Goal: Task Accomplishment & Management: Use online tool/utility

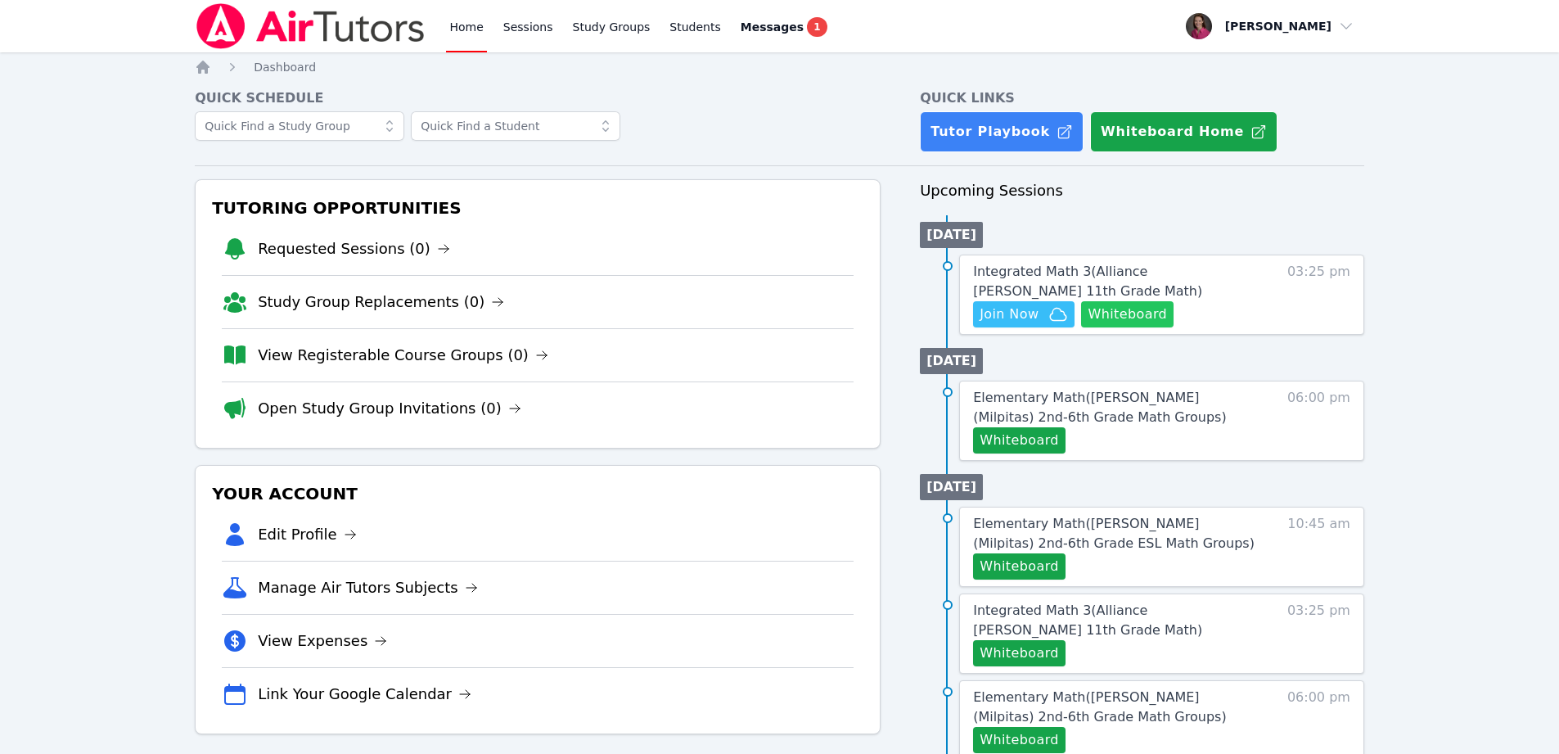
click at [1143, 312] on button "Whiteboard" at bounding box center [1127, 314] width 92 height 26
click at [1020, 308] on span "Join Now" at bounding box center [1009, 314] width 59 height 20
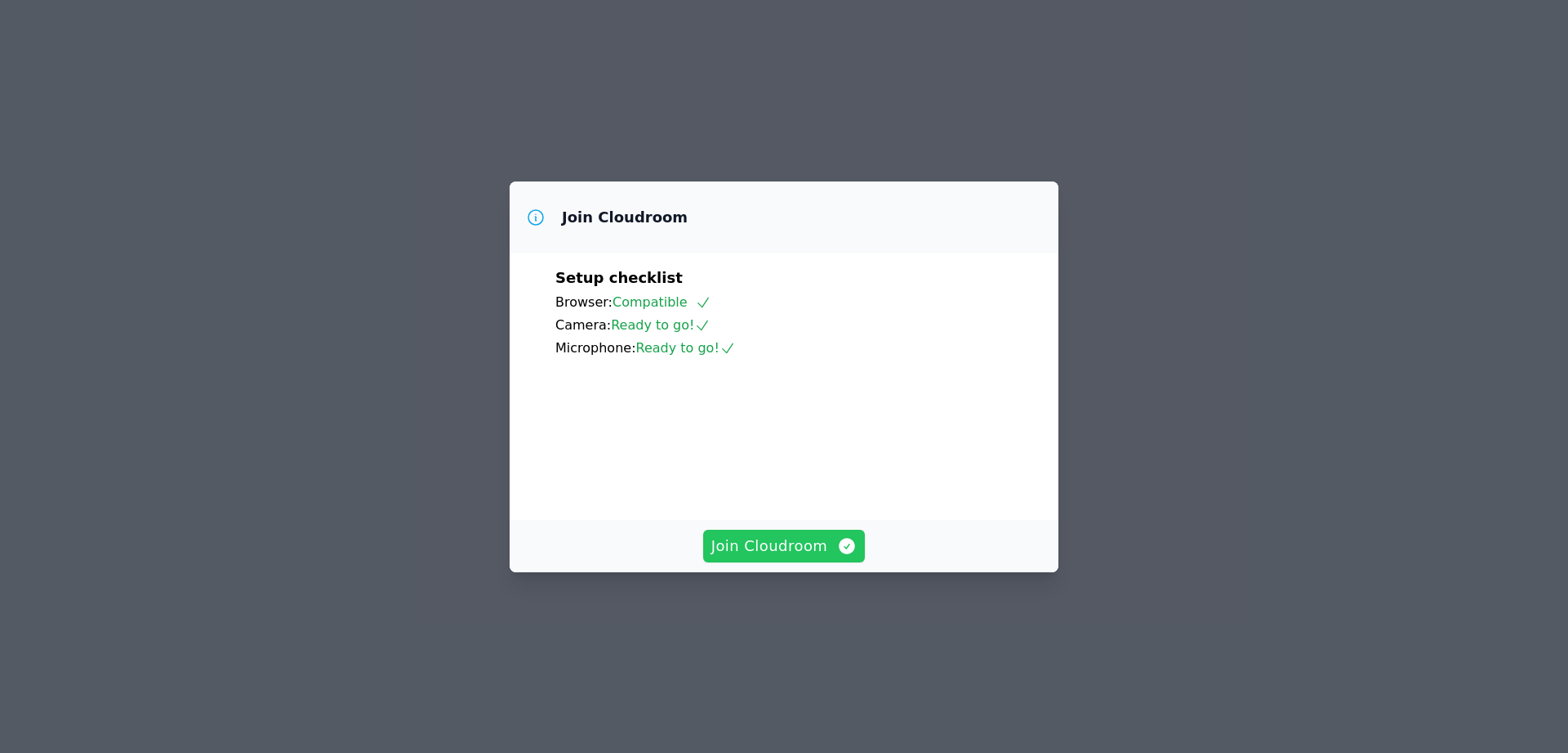
click at [758, 557] on span "Join Cloudroom" at bounding box center [784, 545] width 146 height 23
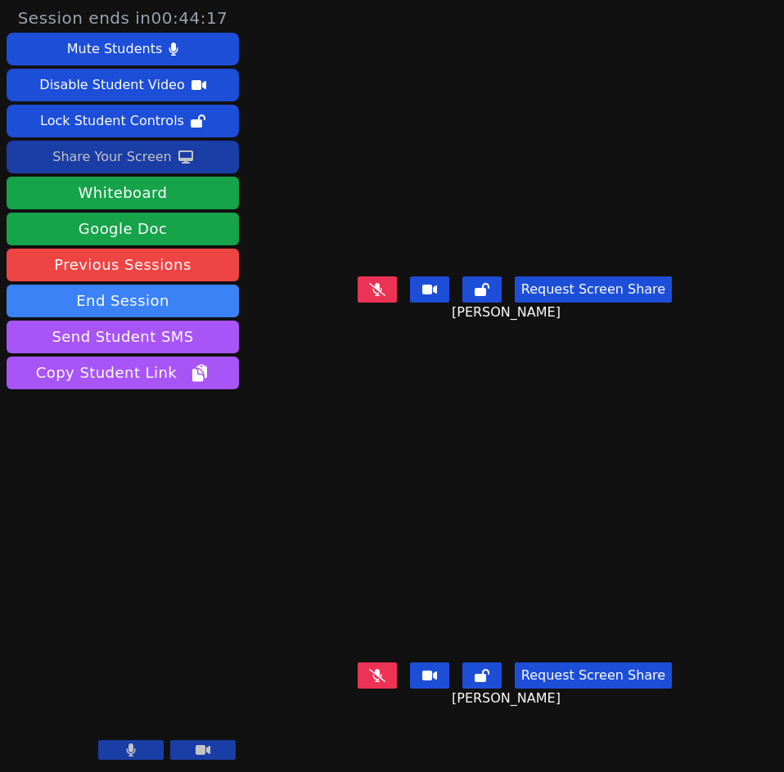
click at [160, 160] on div "Share Your Screen" at bounding box center [111, 157] width 119 height 26
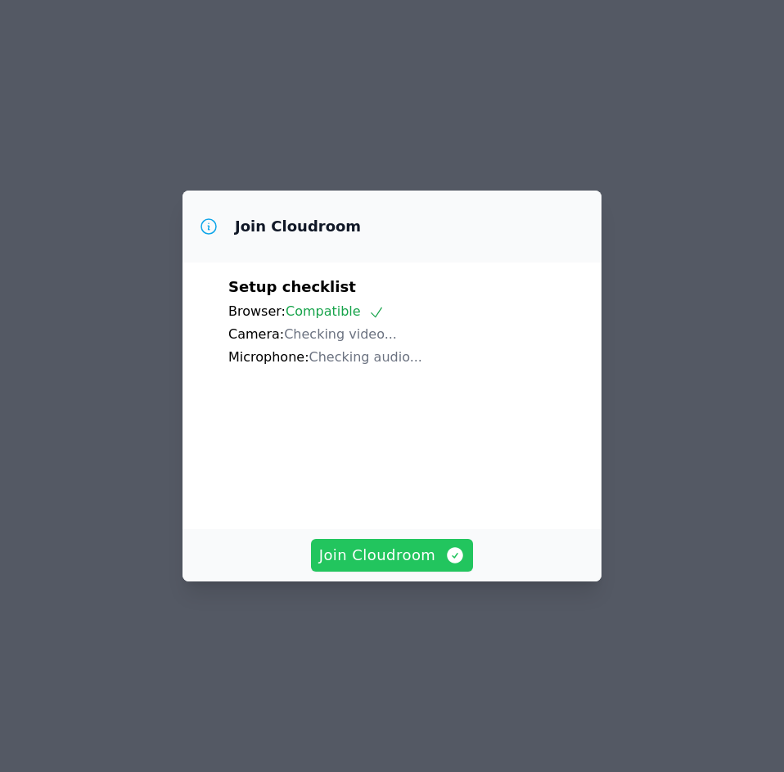
click at [363, 567] on span "Join Cloudroom" at bounding box center [392, 555] width 146 height 23
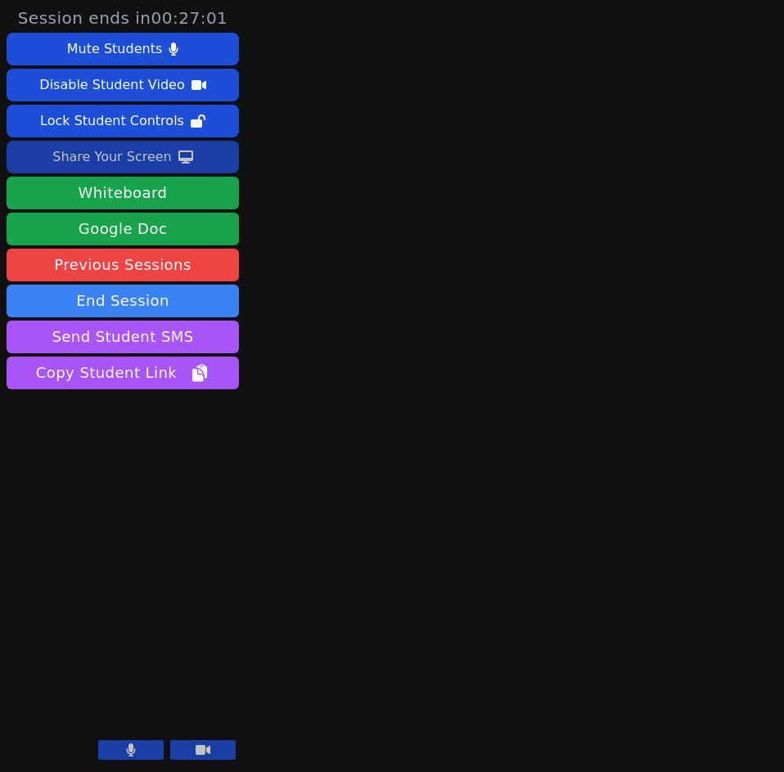
click at [134, 164] on div "Share Your Screen" at bounding box center [111, 157] width 119 height 26
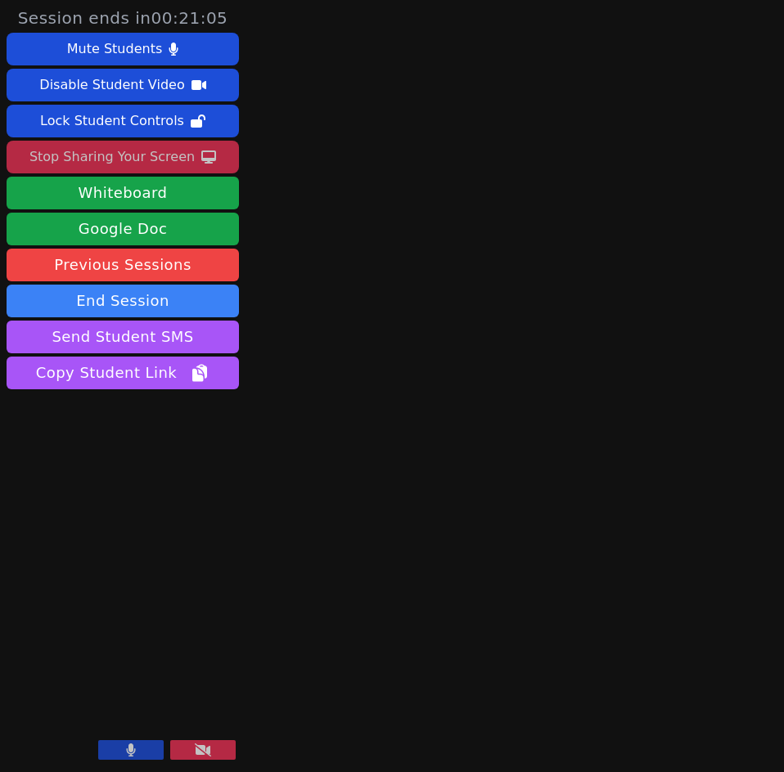
click at [220, 749] on button at bounding box center [202, 751] width 65 height 20
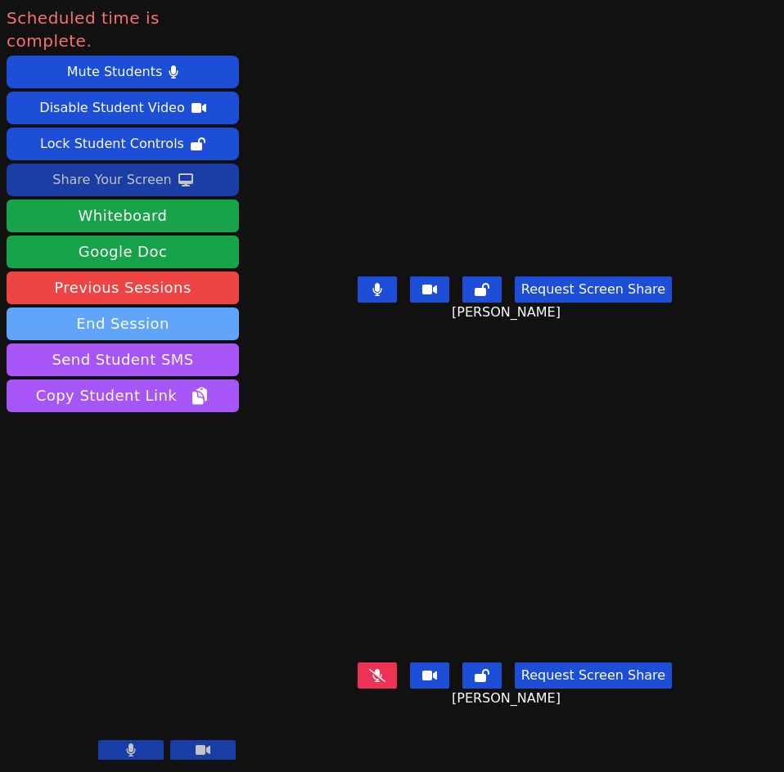
click at [187, 308] on button "End Session" at bounding box center [123, 324] width 232 height 33
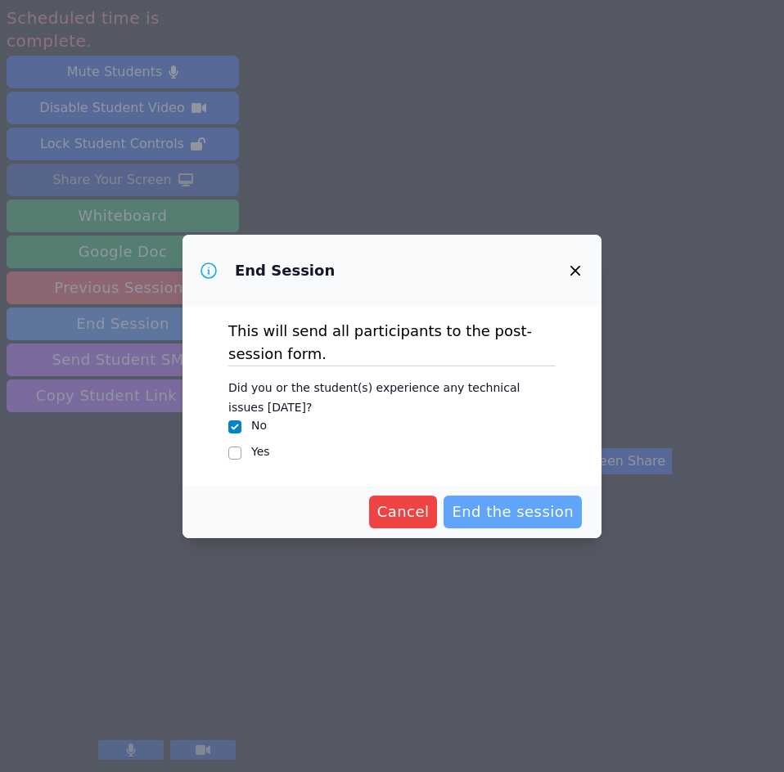
click at [551, 513] on span "End the session" at bounding box center [513, 512] width 122 height 23
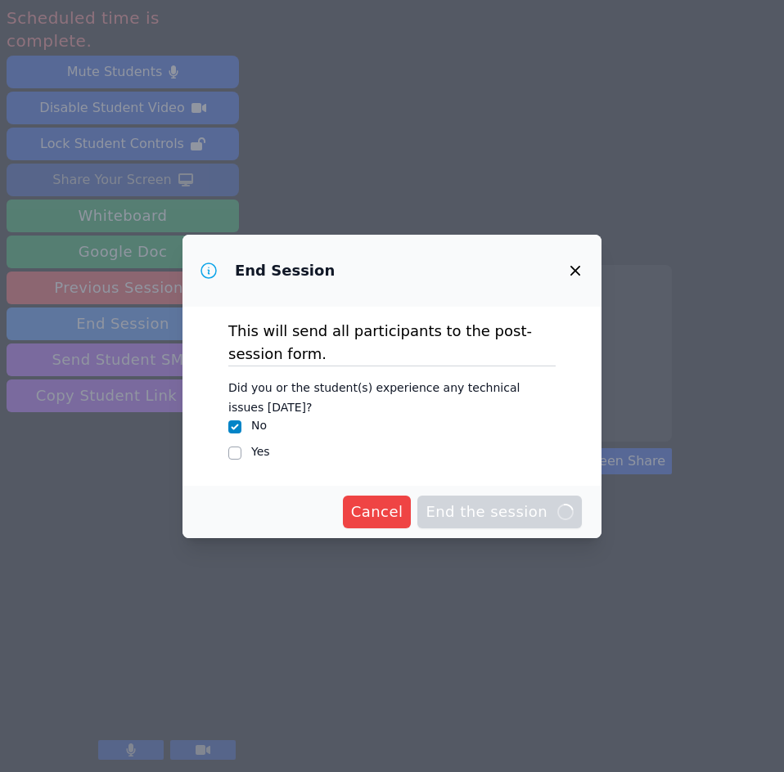
click at [403, 518] on span "Cancel" at bounding box center [377, 512] width 52 height 23
click at [236, 453] on input "Yes" at bounding box center [234, 453] width 13 height 13
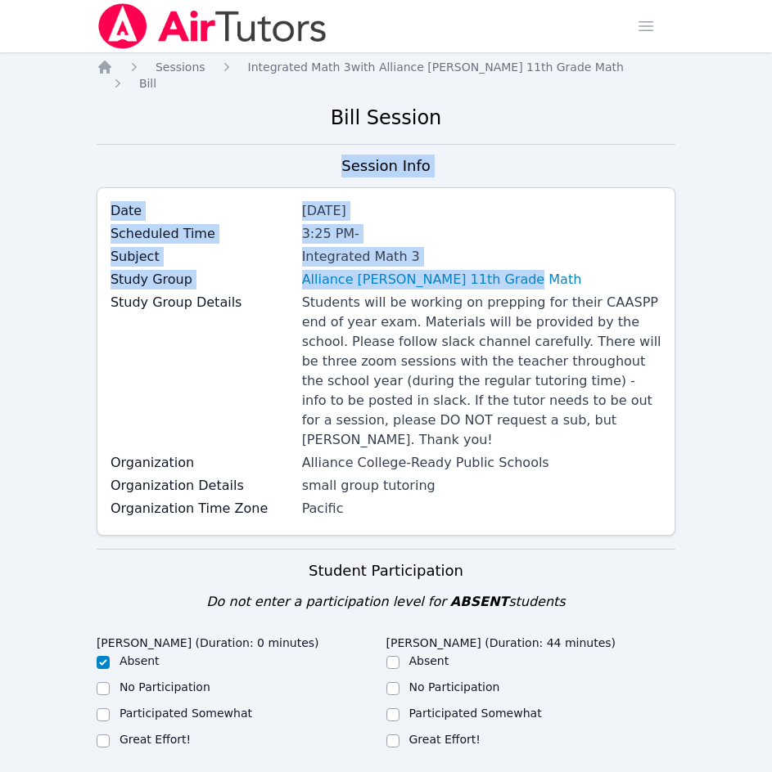
drag, startPoint x: 771, startPoint y: 113, endPoint x: 763, endPoint y: 274, distance: 161.4
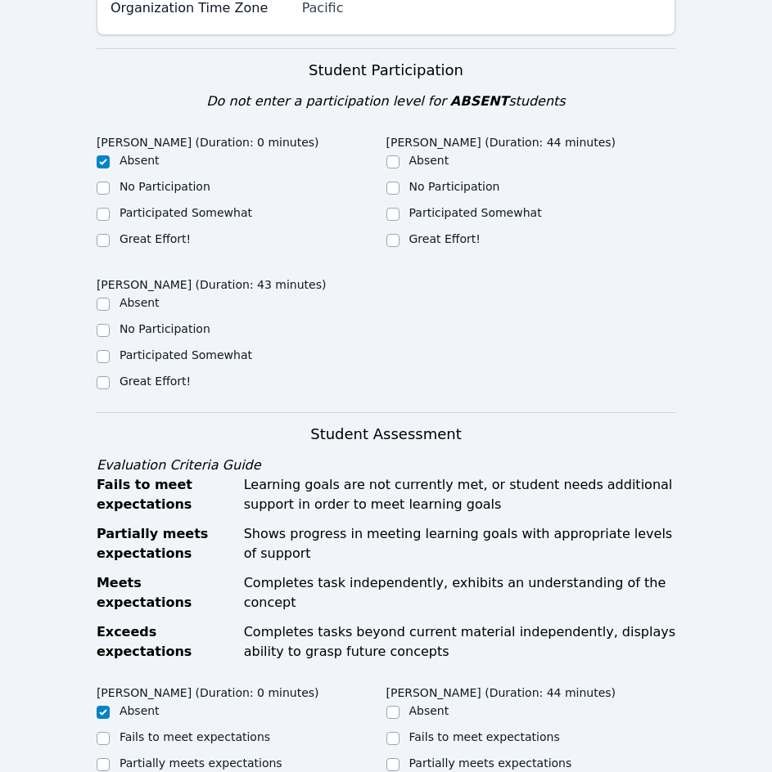
scroll to position [522, 0]
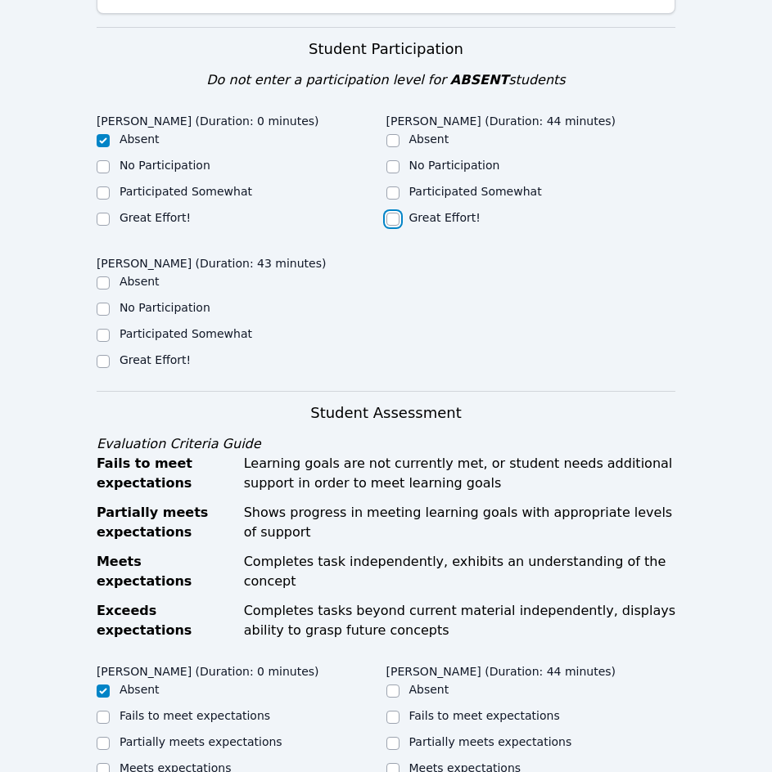
click at [399, 213] on input "Great Effort!" at bounding box center [392, 219] width 13 height 13
checkbox input "true"
click at [101, 355] on input "Great Effort!" at bounding box center [103, 361] width 13 height 13
checkbox input "true"
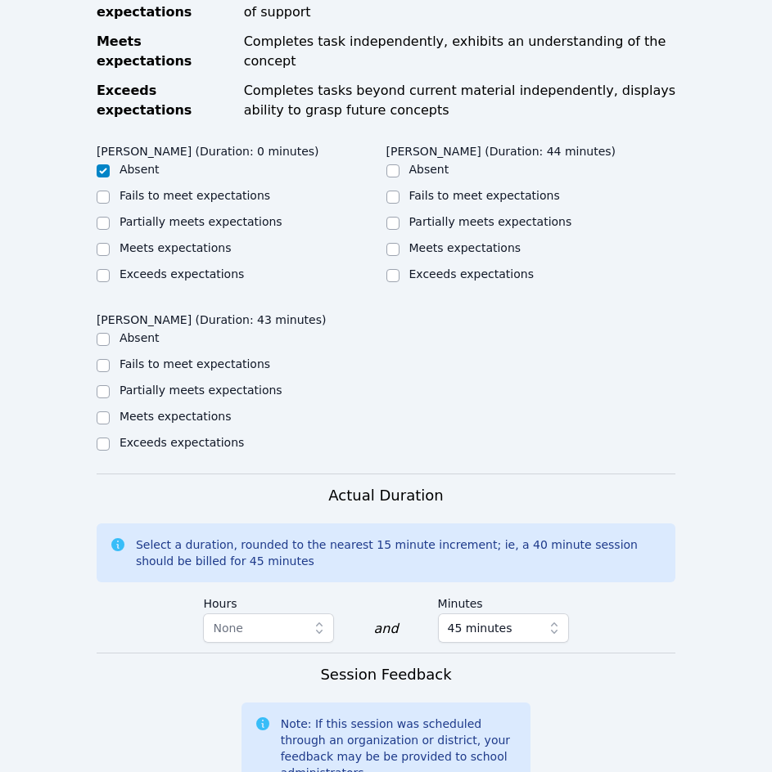
scroll to position [1045, 0]
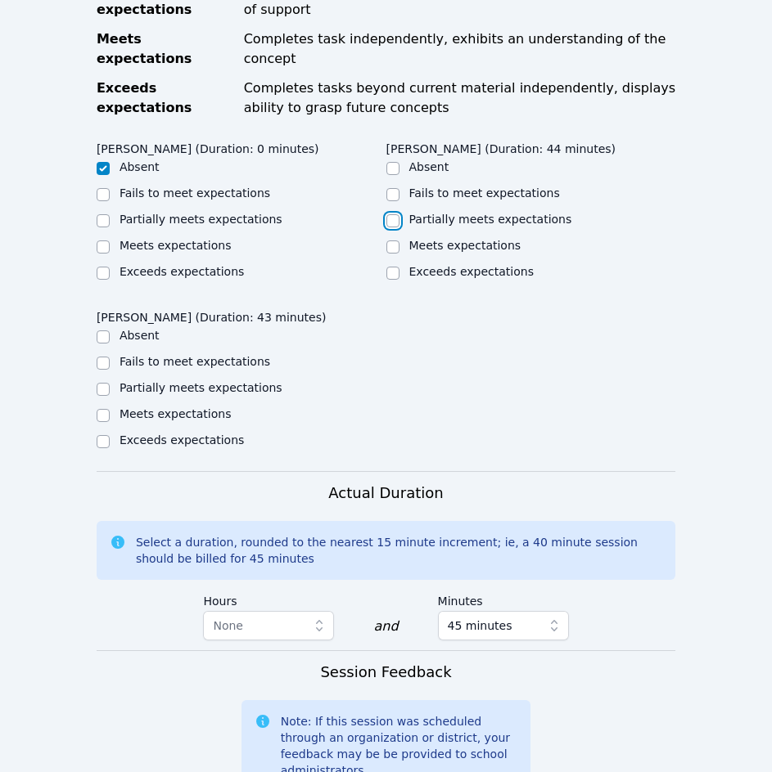
click at [395, 214] on input "Partially meets expectations" at bounding box center [392, 220] width 13 height 13
checkbox input "true"
click at [111, 380] on div "Partially meets expectations" at bounding box center [242, 390] width 290 height 20
click at [104, 383] on input "Partially meets expectations" at bounding box center [103, 389] width 13 height 13
checkbox input "true"
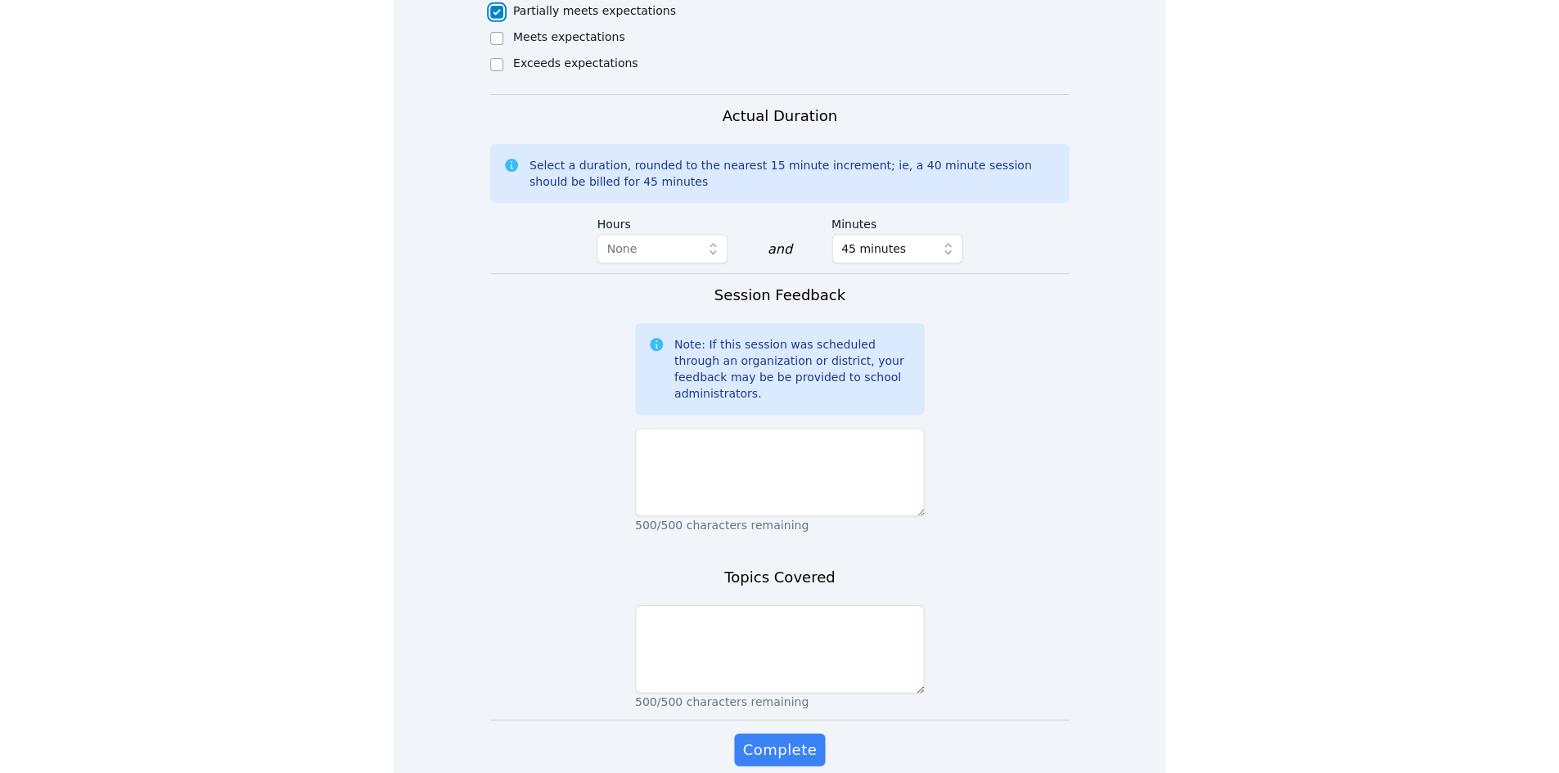
scroll to position [1019, 0]
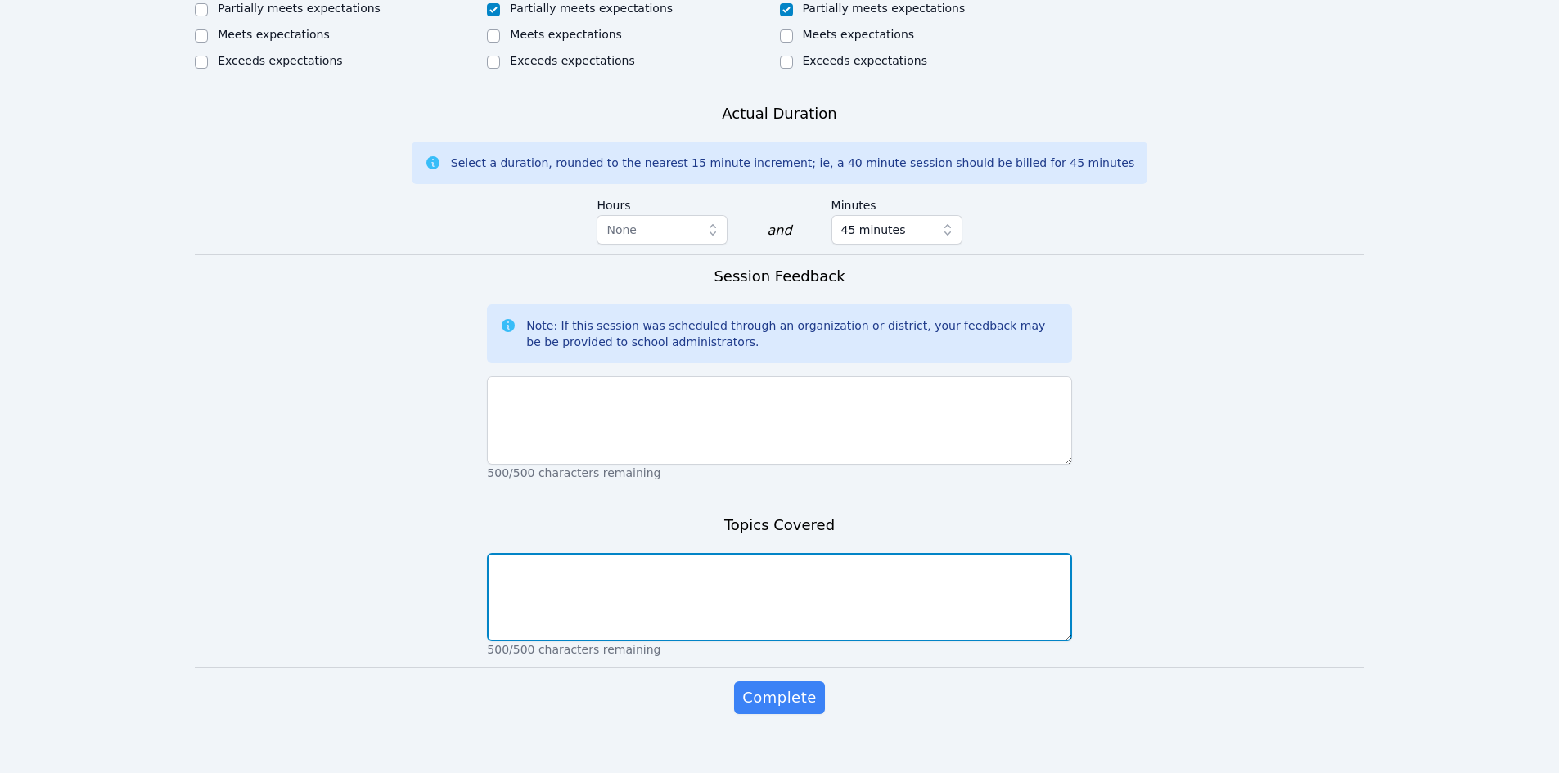
click at [583, 553] on textarea at bounding box center [779, 597] width 584 height 88
type textarea "F"
click at [619, 553] on textarea "Constructing and descontructing equations to solve for a single variable." at bounding box center [779, 597] width 584 height 88
type textarea "Constructing and deconstructing equations to solve for a single variable."
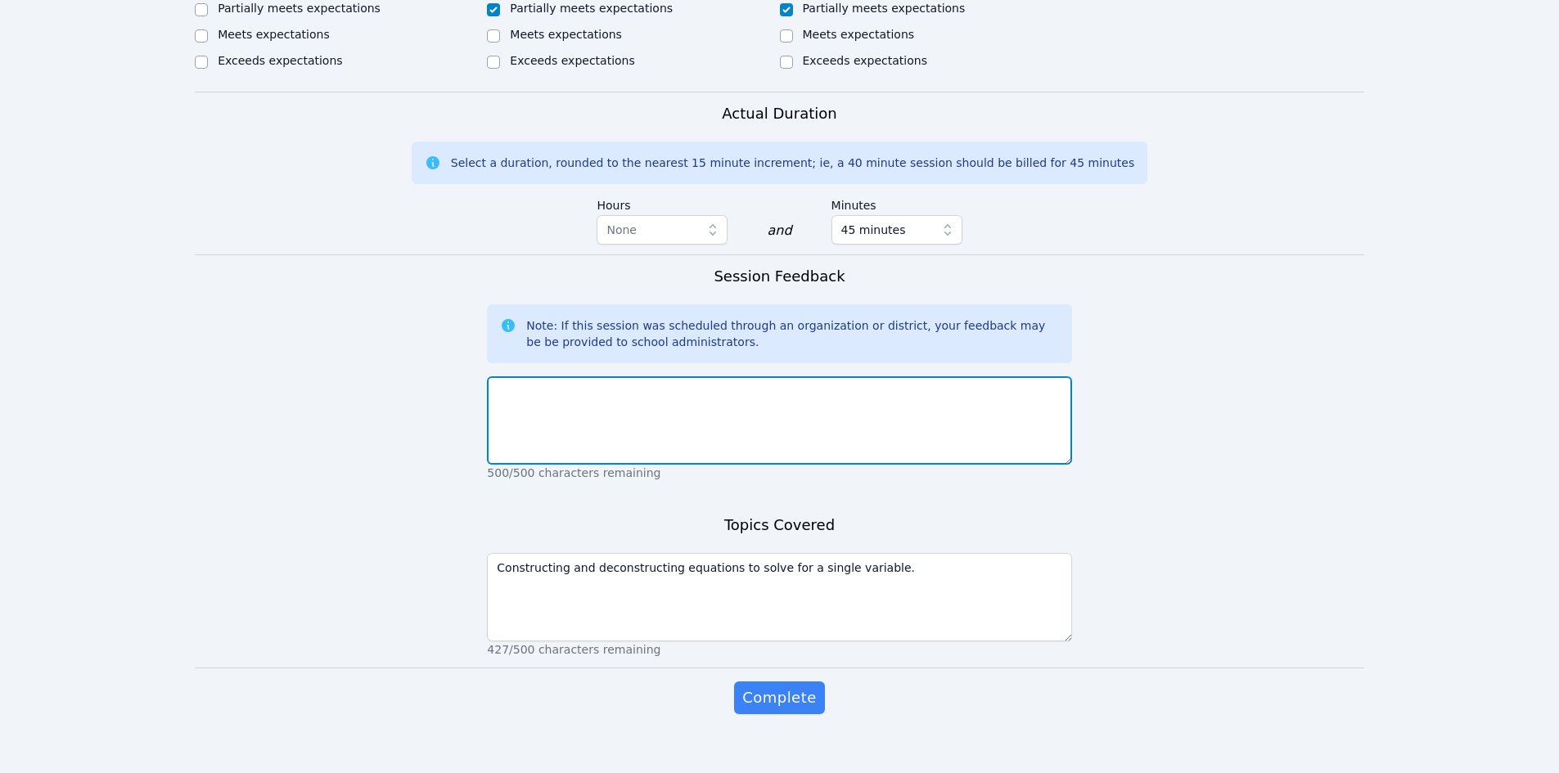
click at [570, 376] on textarea at bounding box center [779, 420] width 584 height 88
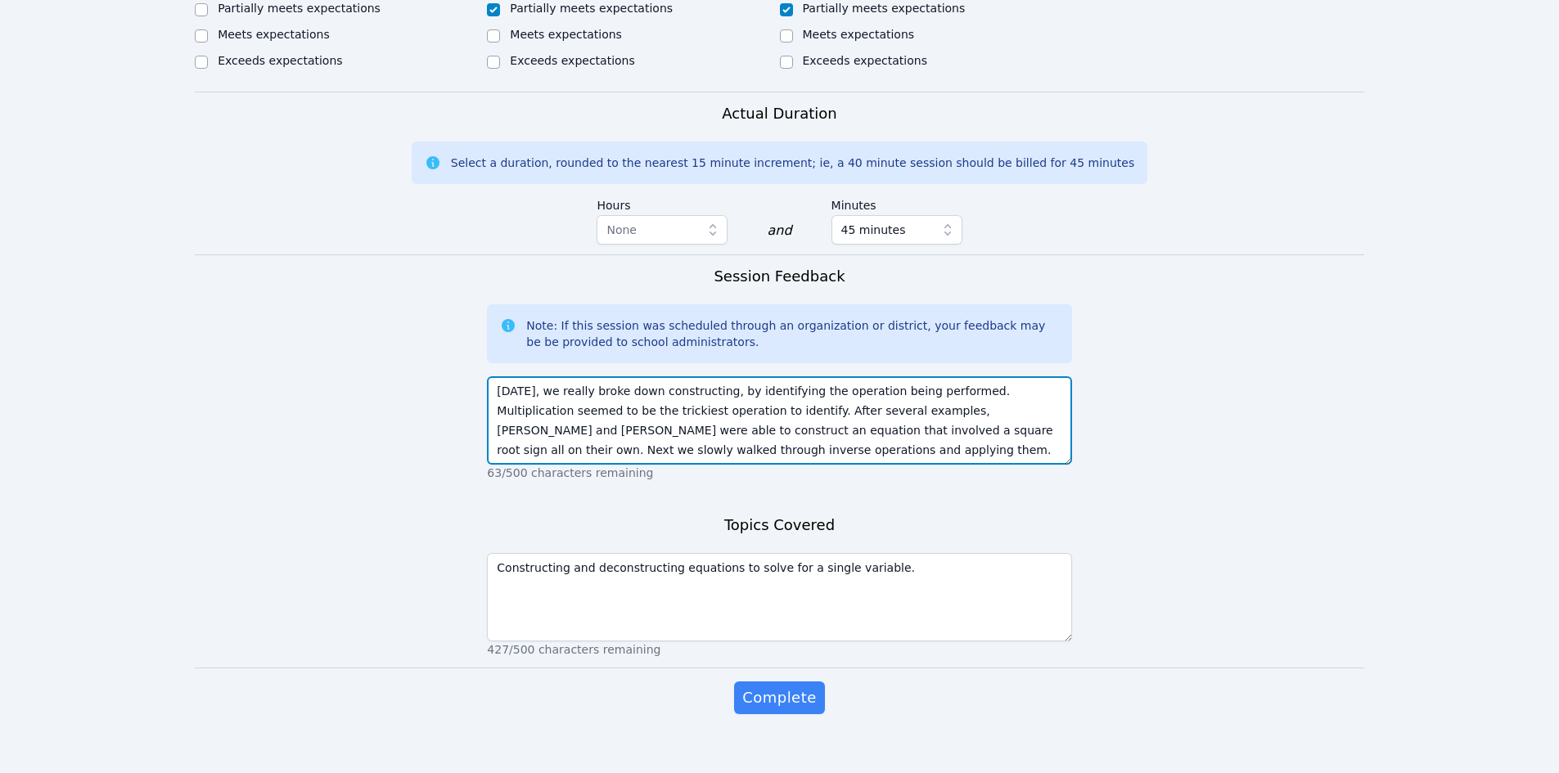
scroll to position [12, 0]
click at [758, 430] on textarea "[DATE], we really broke down constructing, by identifying the operation being p…" at bounding box center [779, 420] width 584 height 88
click at [583, 376] on textarea "[DATE], we really broke down constructing, by identifying the operation being p…" at bounding box center [779, 420] width 584 height 88
type textarea "[DATE], we broke down constructing, by identifying the operation being performe…"
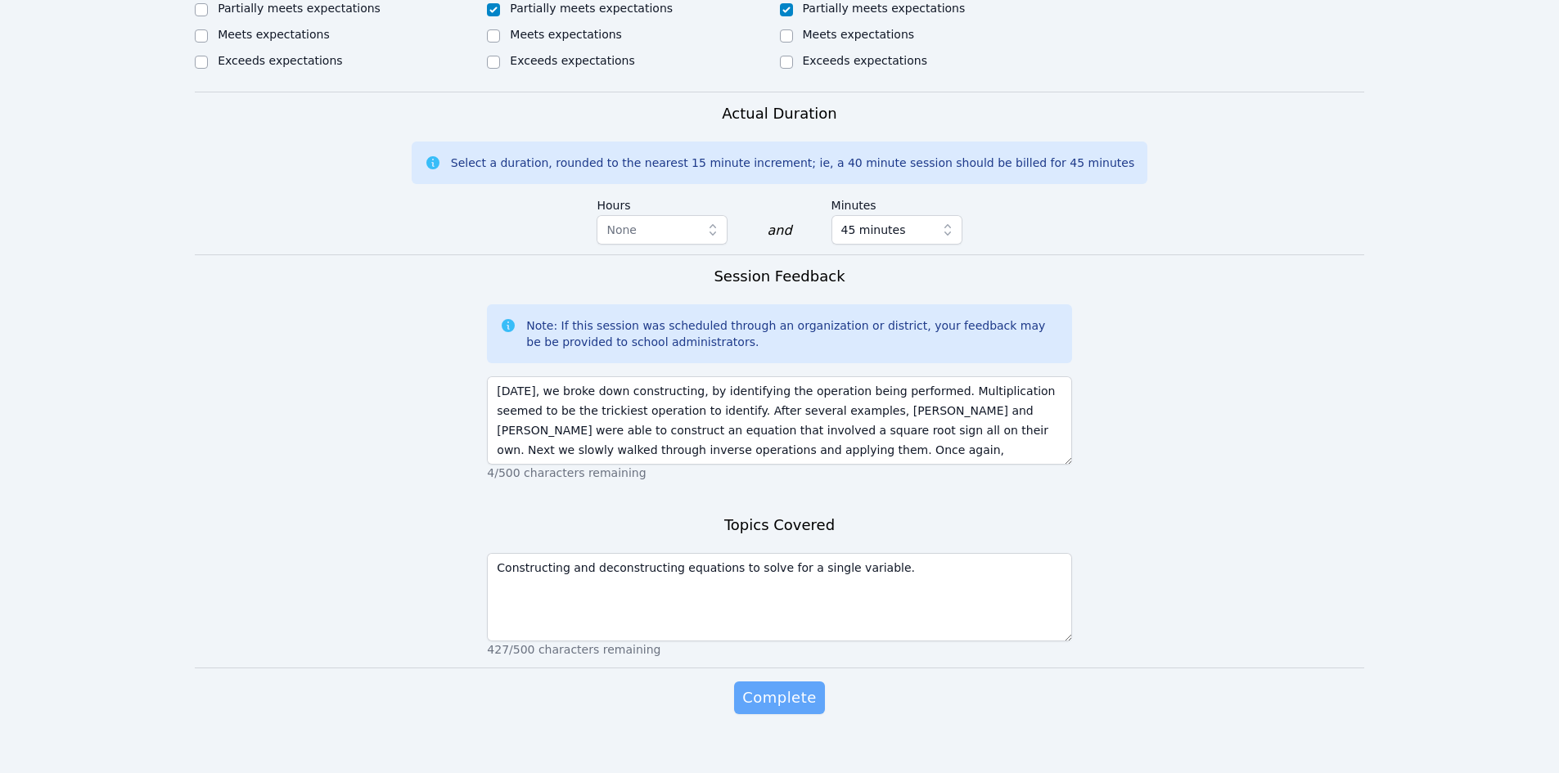
click at [768, 687] on span "Complete" at bounding box center [779, 698] width 74 height 23
